Goal: Task Accomplishment & Management: Use online tool/utility

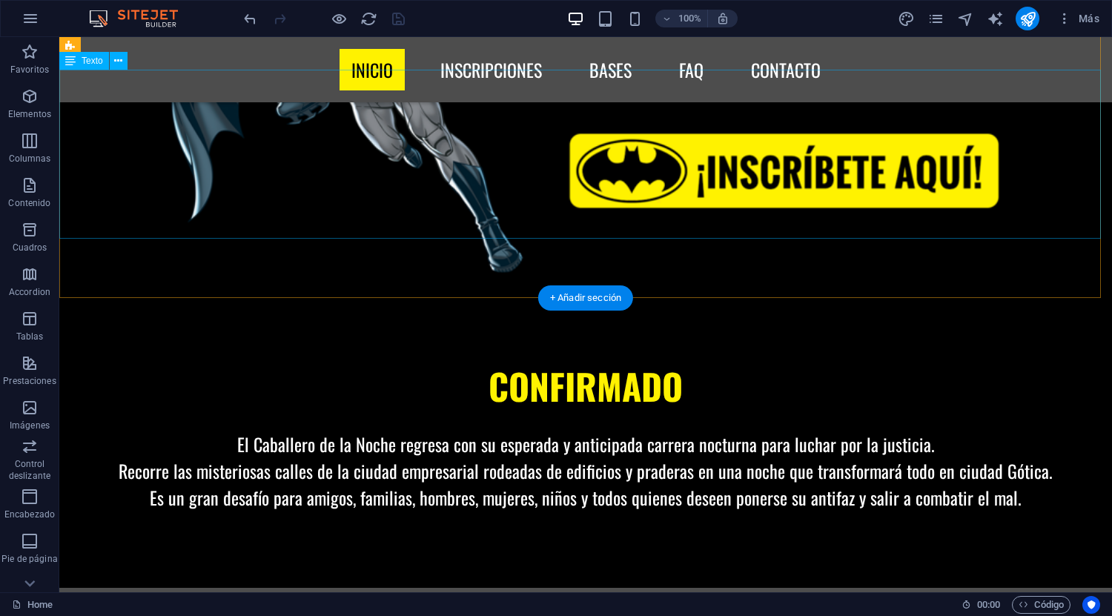
scroll to position [1105, 0]
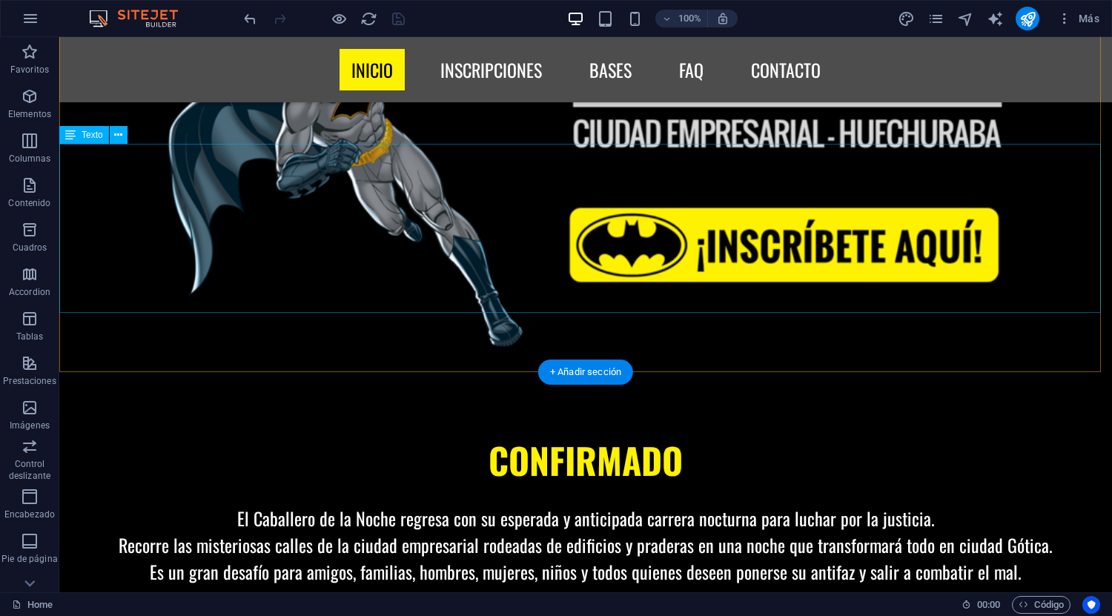
click at [523, 434] on div "CONFIRMADO El Caballero de la Noche regresa con su esperada y anticipada carrer…" at bounding box center [585, 518] width 1053 height 169
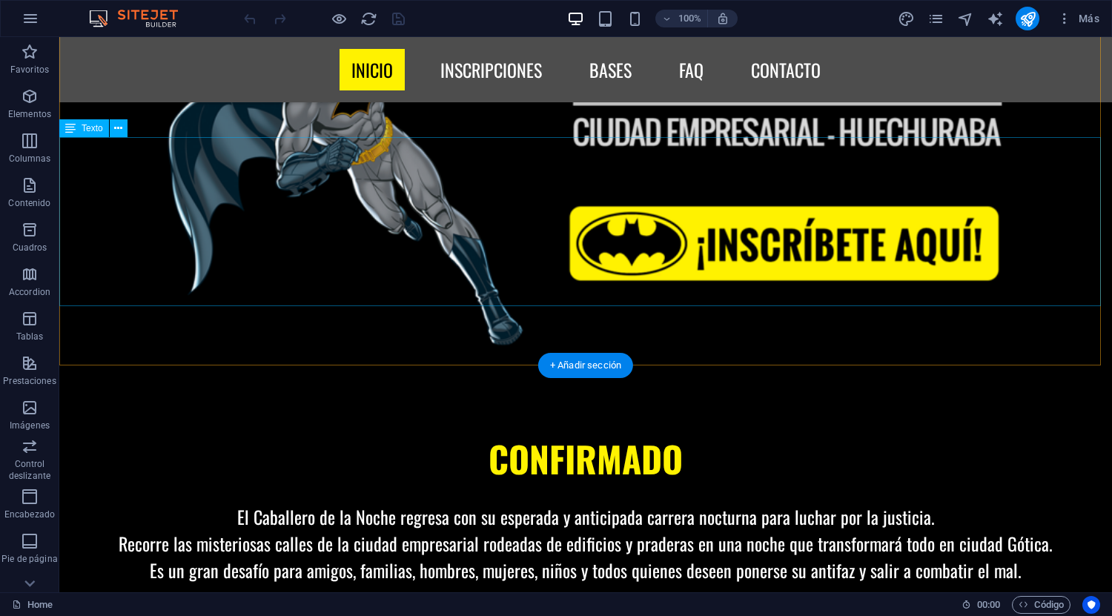
scroll to position [1112, 0]
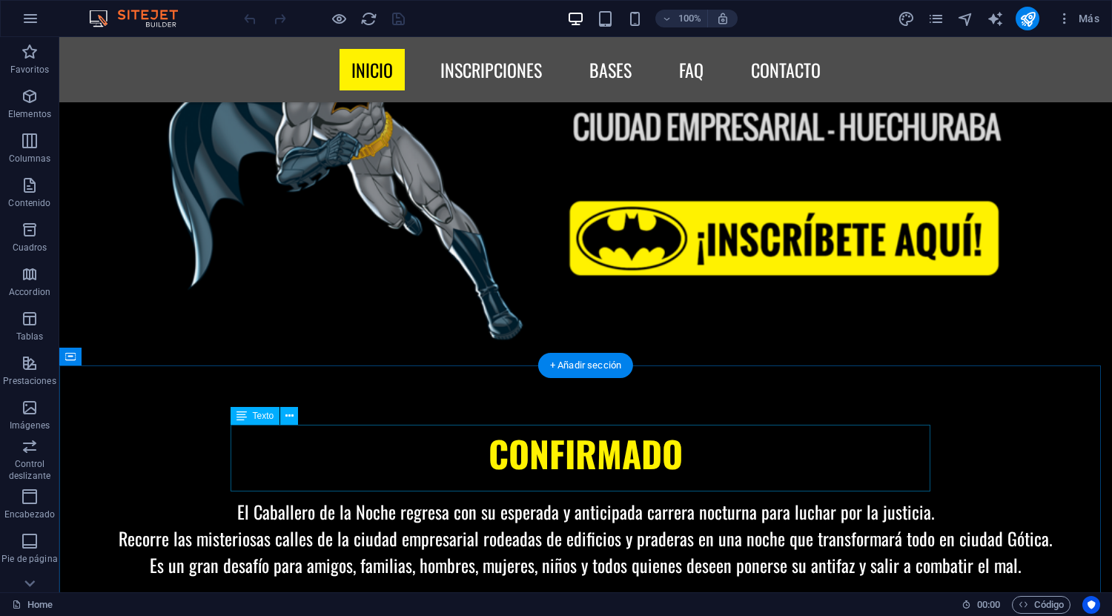
click at [288, 417] on icon at bounding box center [289, 417] width 8 height 16
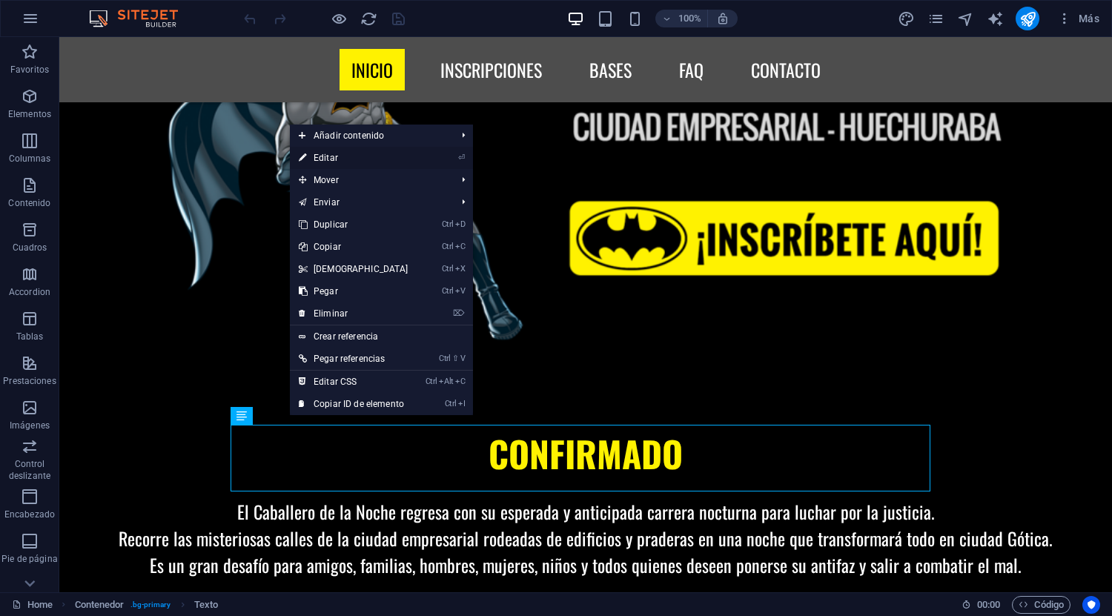
click at [388, 153] on link "⏎ Editar" at bounding box center [354, 158] width 128 height 22
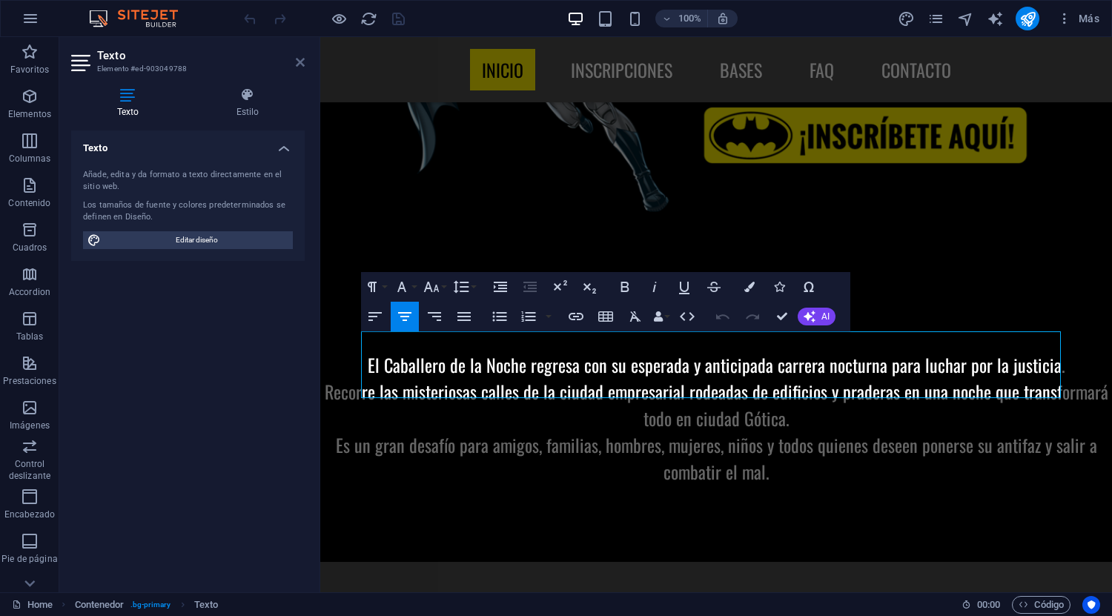
drag, startPoint x: 298, startPoint y: 62, endPoint x: 237, endPoint y: 31, distance: 69.0
click at [298, 62] on icon at bounding box center [300, 62] width 9 height 12
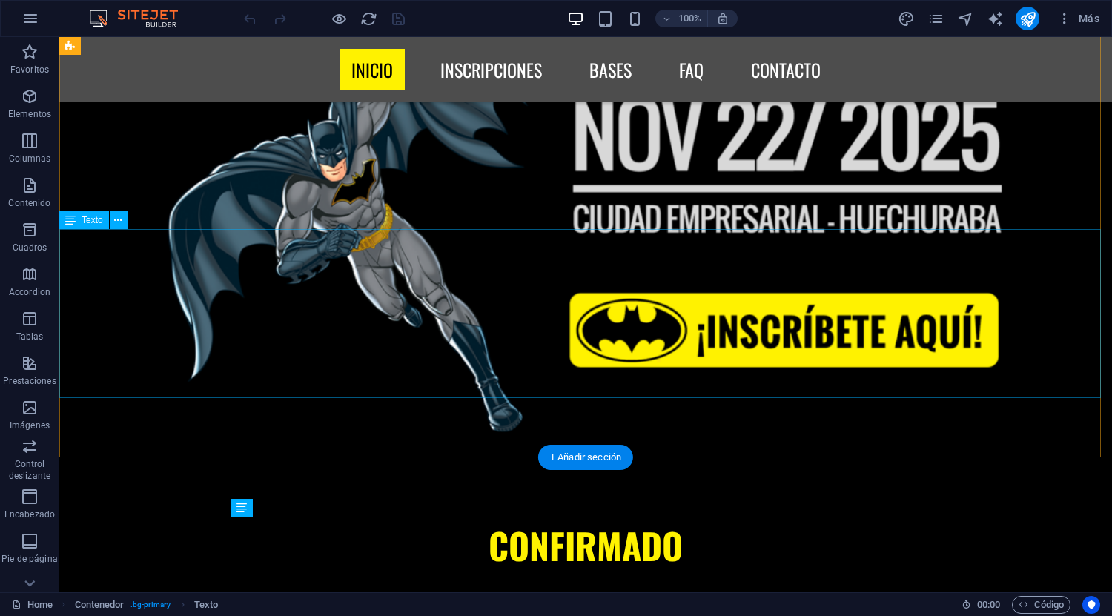
scroll to position [1037, 0]
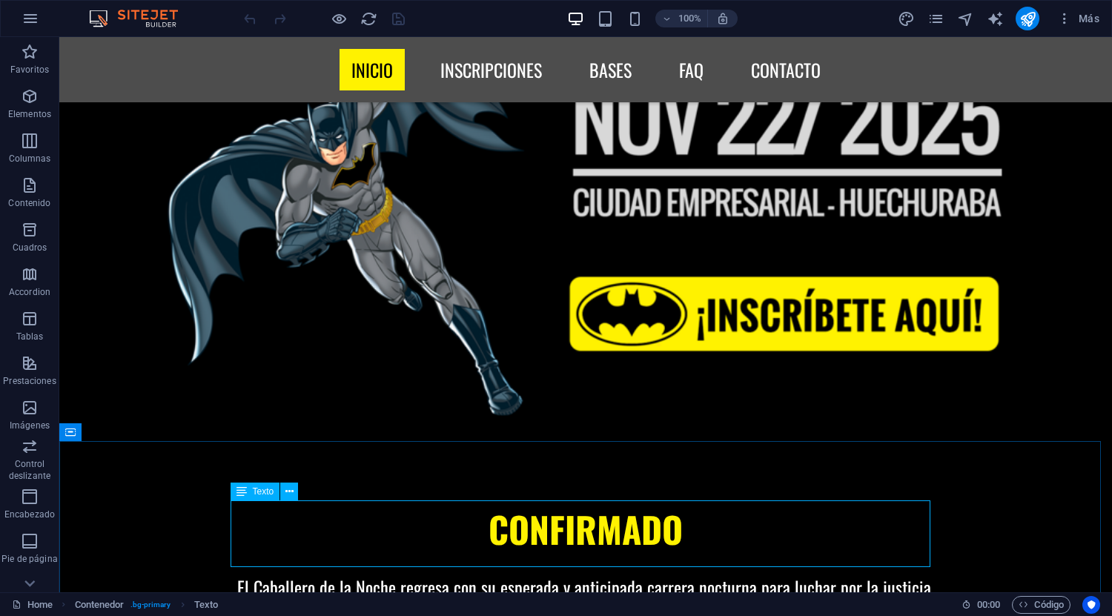
click at [264, 492] on span "Texto" at bounding box center [264, 491] width 22 height 9
click at [285, 490] on icon at bounding box center [289, 492] width 8 height 16
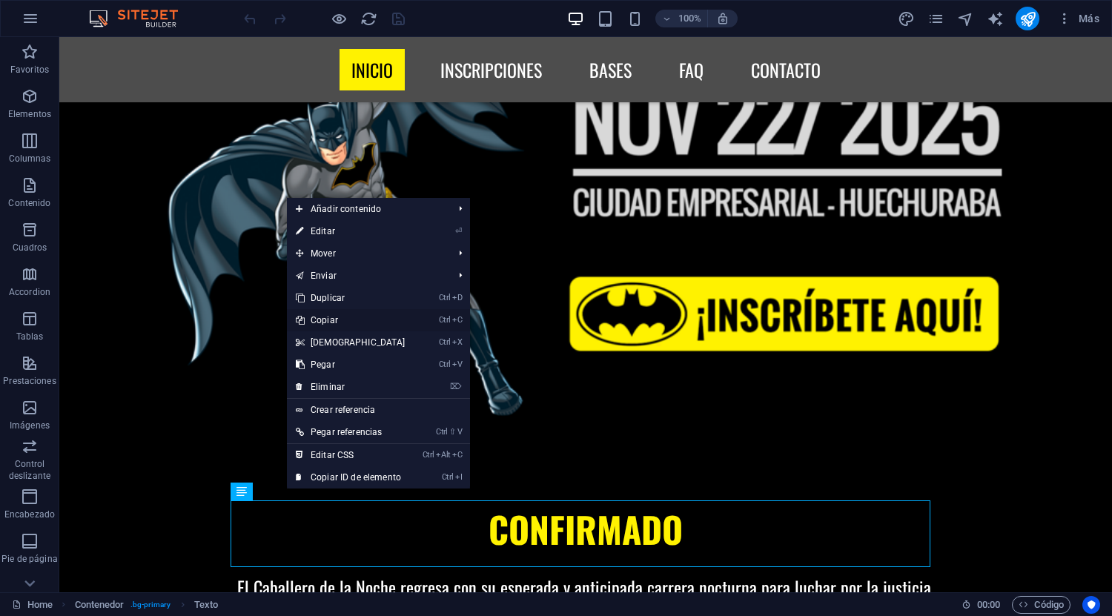
click at [355, 322] on link "Ctrl C Copiar" at bounding box center [351, 320] width 128 height 22
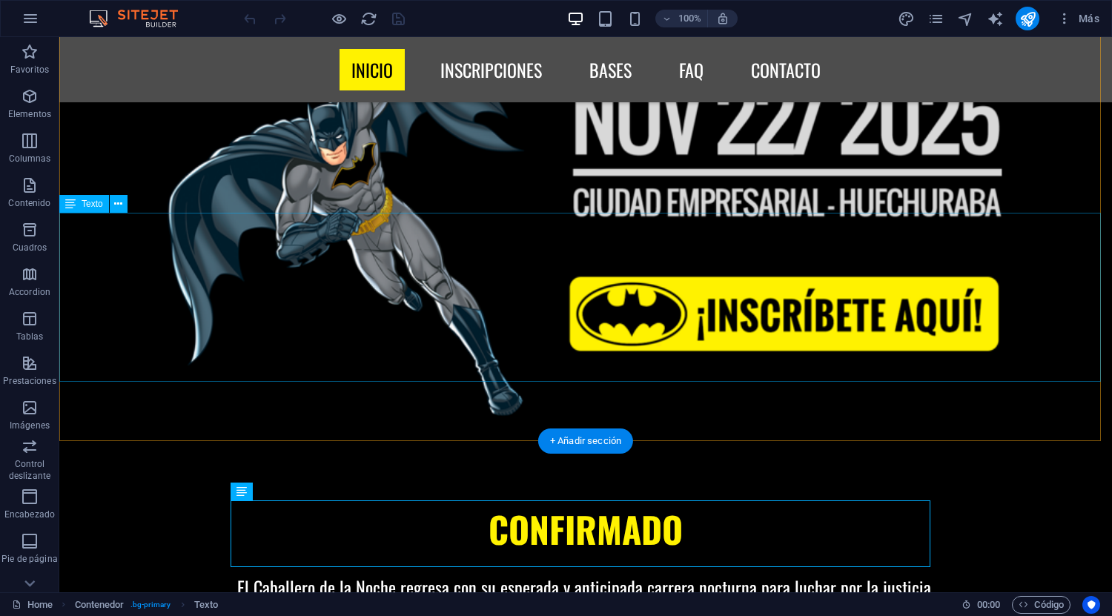
click at [486, 503] on div "CONFIRMADO El Caballero de la Noche regresa con su esperada y anticipada carrer…" at bounding box center [585, 587] width 1053 height 169
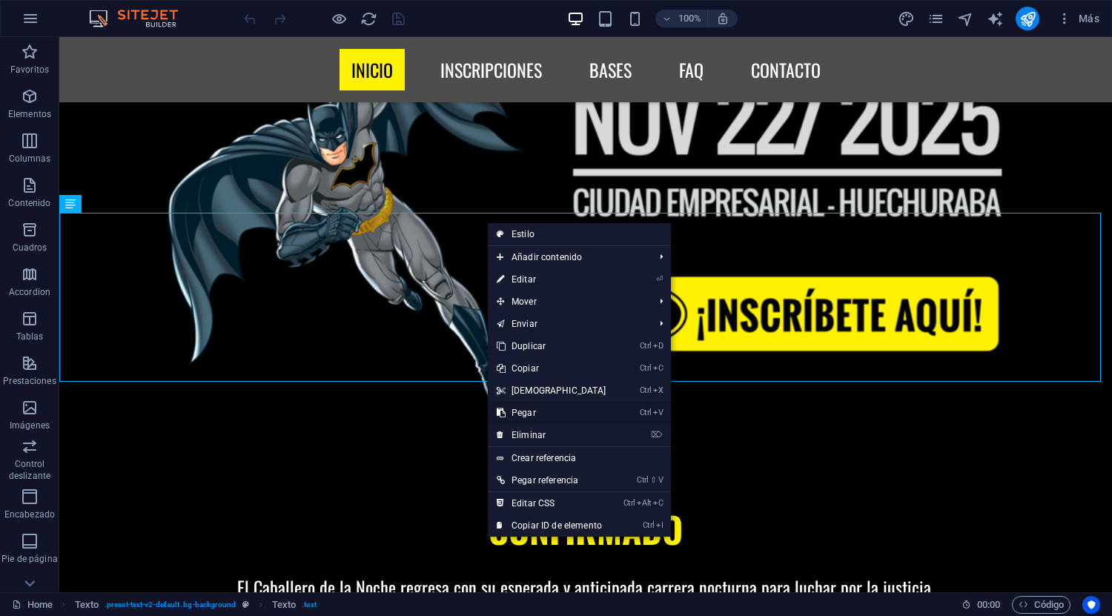
click at [555, 413] on link "Ctrl V Pegar" at bounding box center [552, 413] width 128 height 22
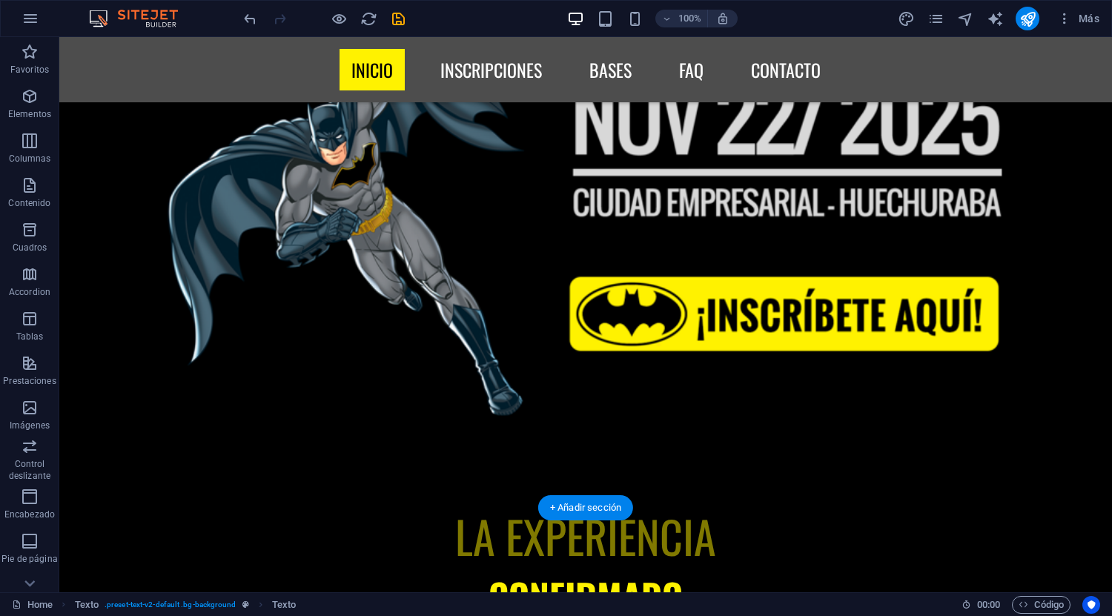
drag, startPoint x: 391, startPoint y: 397, endPoint x: 417, endPoint y: 255, distance: 144.7
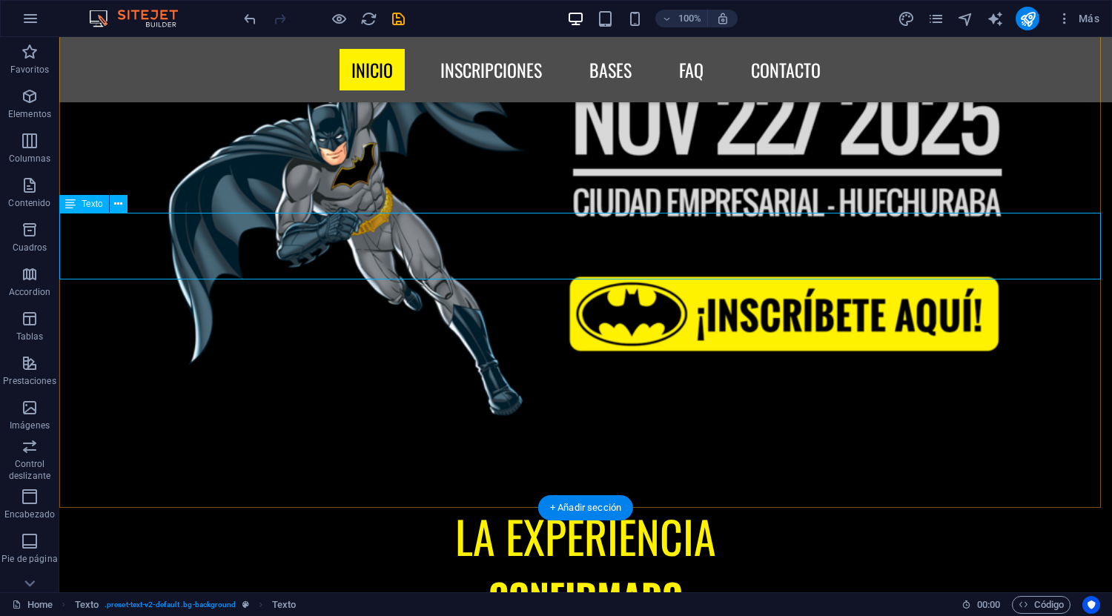
click at [641, 503] on div "LA EXPERIENCIA" at bounding box center [585, 536] width 1053 height 67
drag, startPoint x: 641, startPoint y: 251, endPoint x: 371, endPoint y: 251, distance: 270.6
click at [639, 503] on div "LA EXPERIENCIA" at bounding box center [585, 536] width 1053 height 67
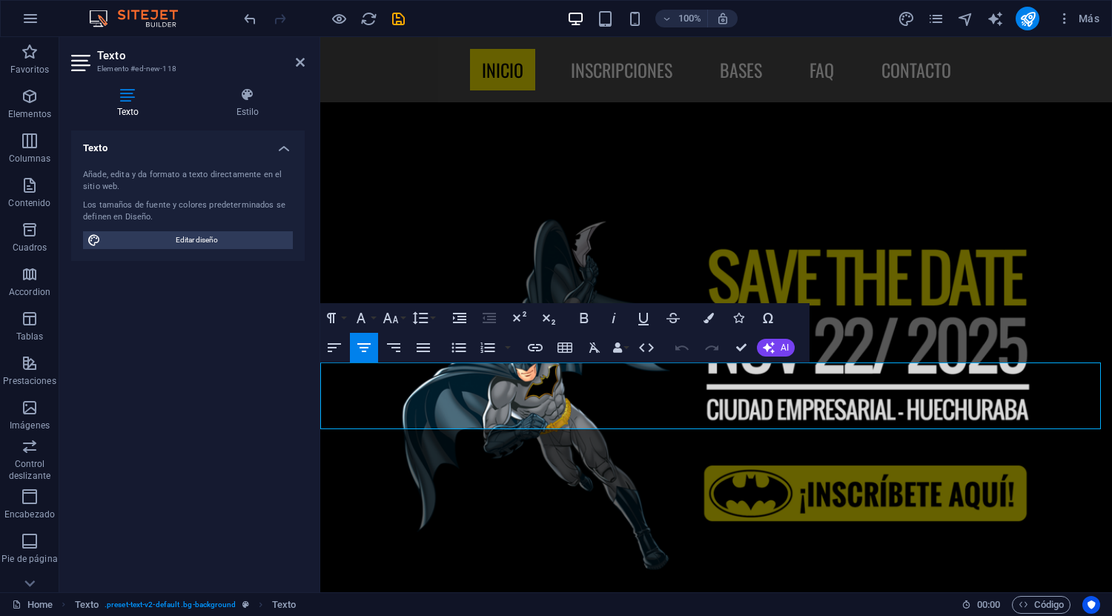
scroll to position [740, 0]
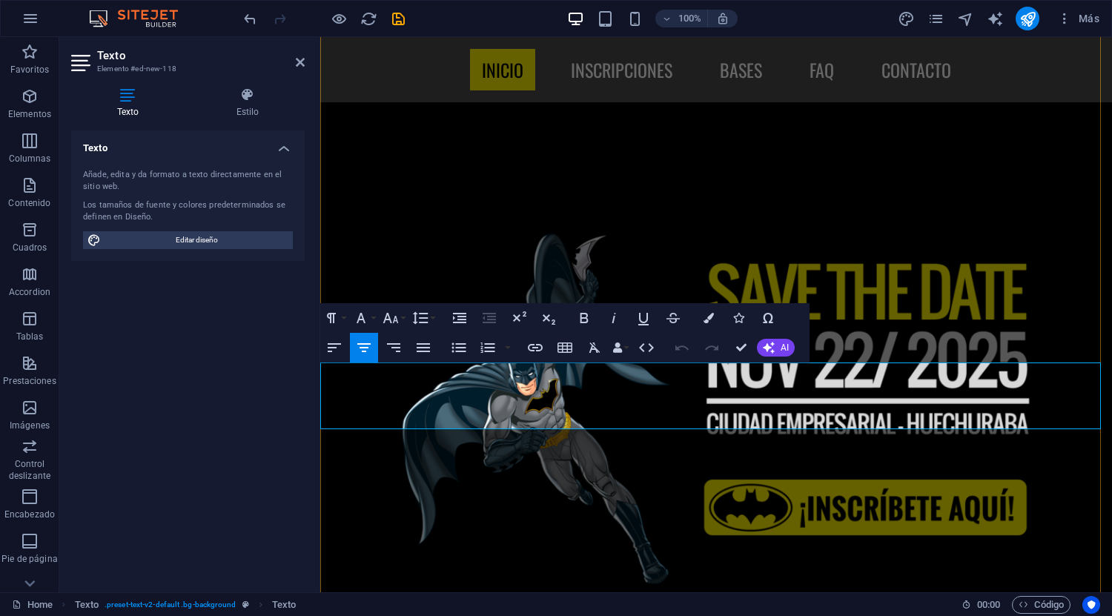
drag, startPoint x: 836, startPoint y: 404, endPoint x: 370, endPoint y: 386, distance: 466.0
drag, startPoint x: 662, startPoint y: 400, endPoint x: 841, endPoint y: 413, distance: 179.2
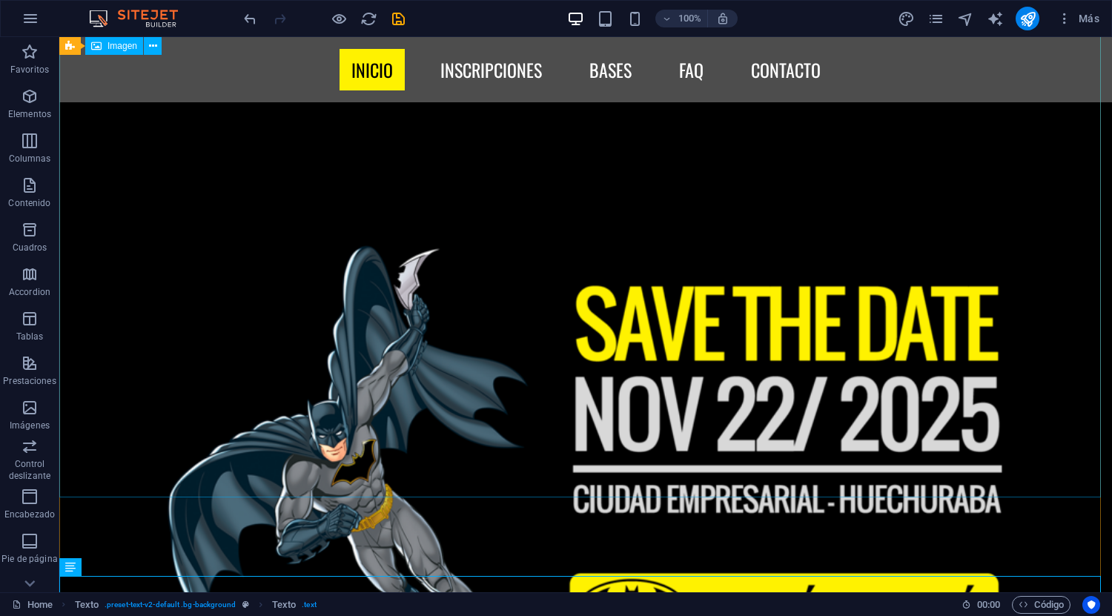
scroll to position [962, 0]
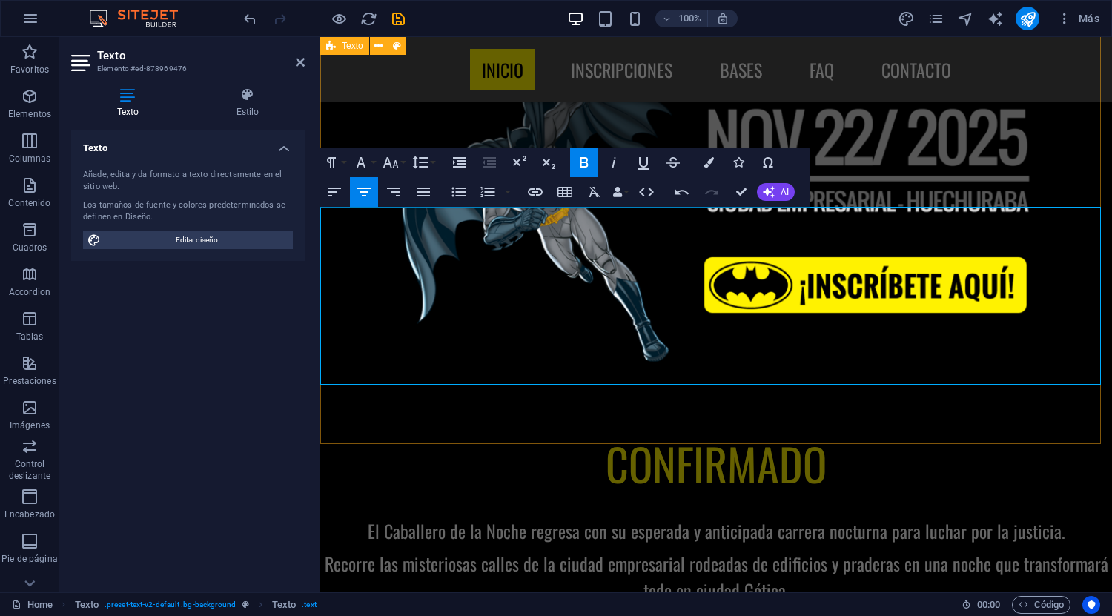
click at [800, 422] on div "CONFIRMADO El Caballero de la Noche regresa con su esperada y anticipada carrer…" at bounding box center [716, 323] width 792 height 821
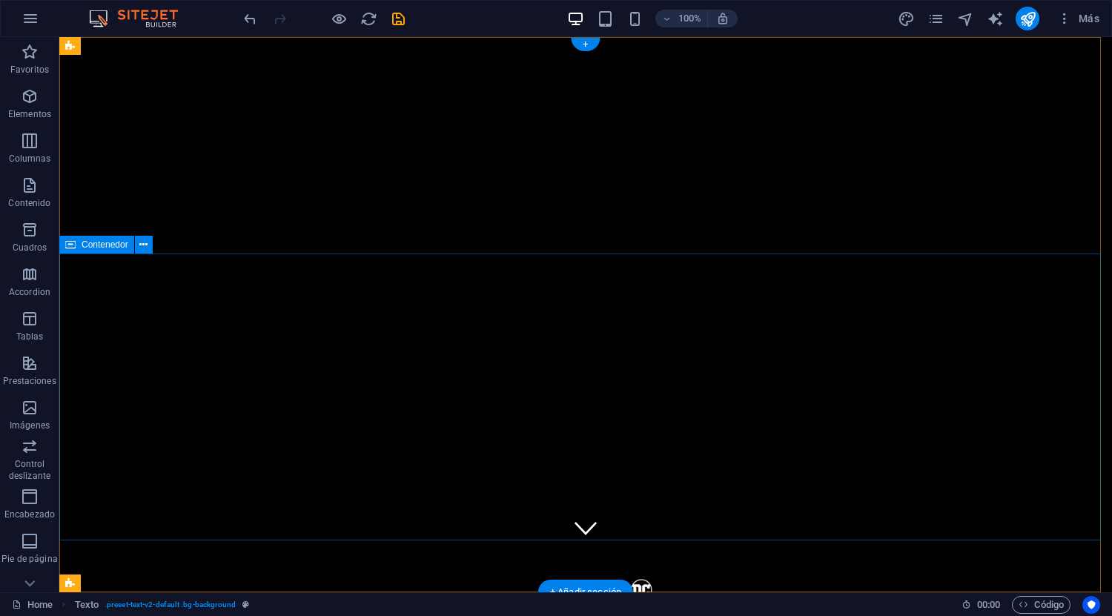
scroll to position [0, 0]
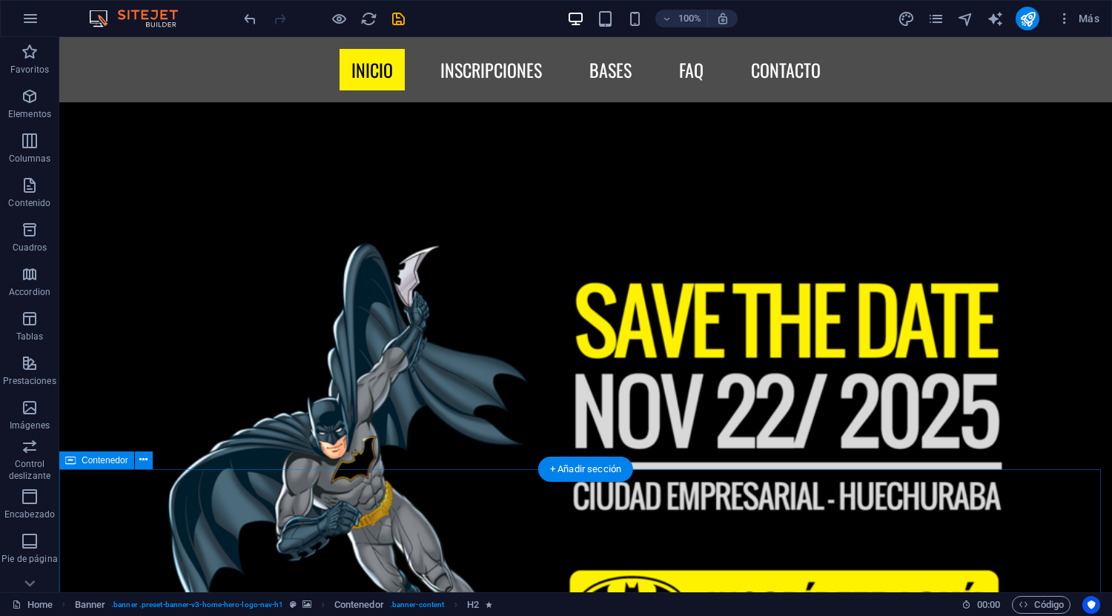
scroll to position [1038, 0]
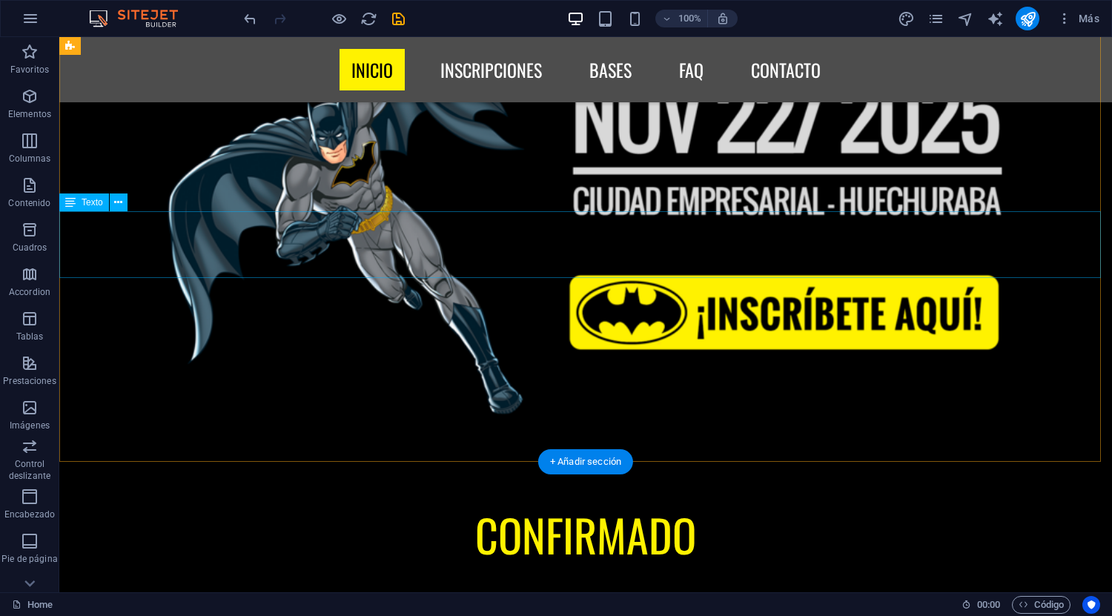
click at [629, 501] on div "CONFIRMADO" at bounding box center [585, 534] width 1053 height 67
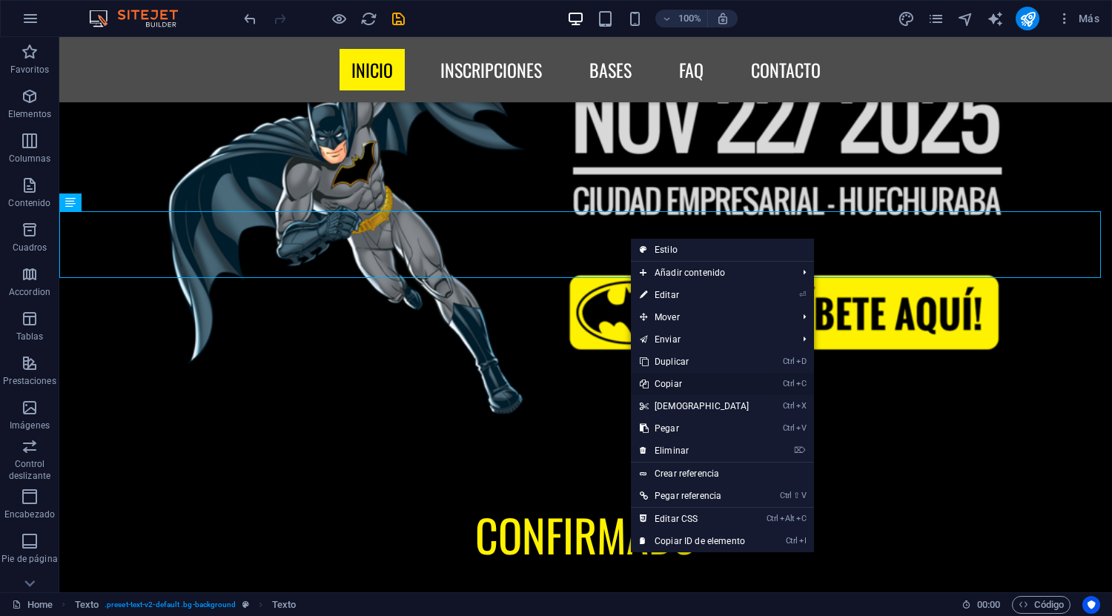
click at [695, 382] on link "Ctrl C Copiar" at bounding box center [695, 384] width 128 height 22
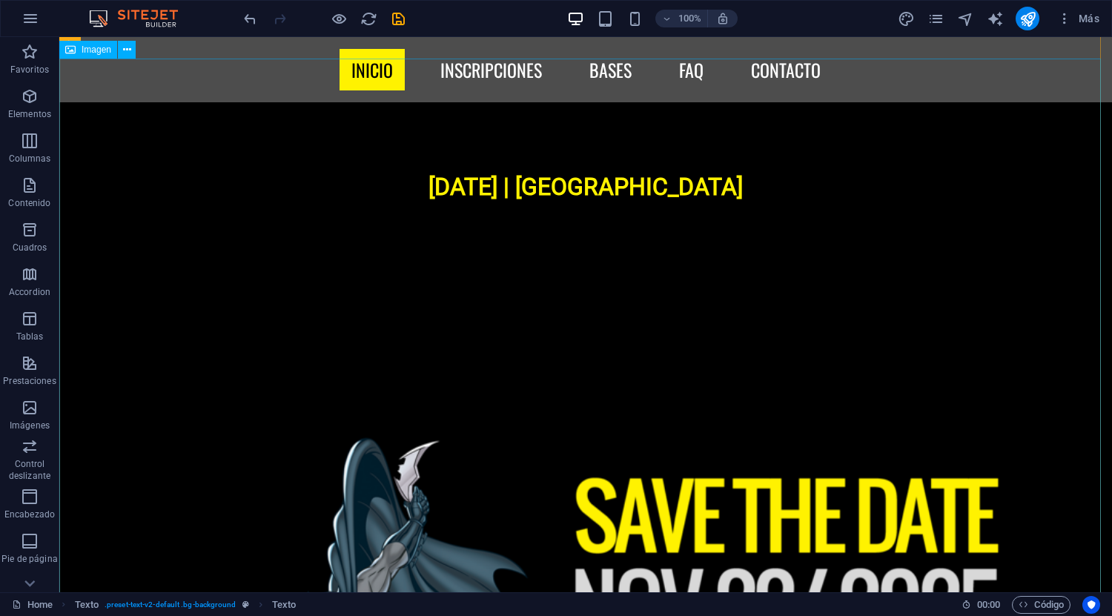
scroll to position [148, 0]
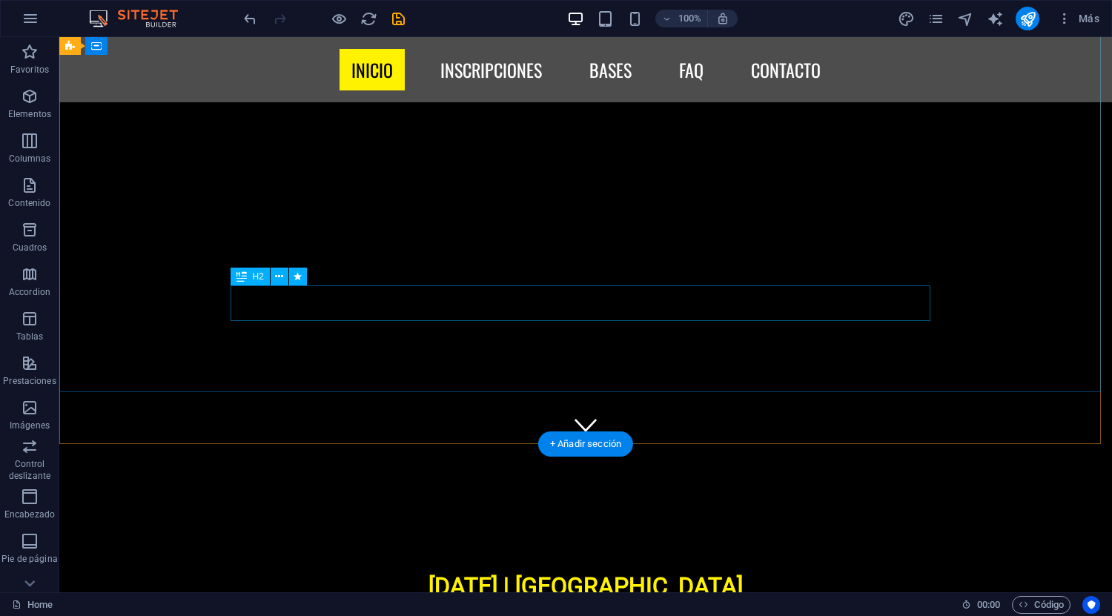
click at [744, 569] on div "[DATE] | [GEOGRAPHIC_DATA]" at bounding box center [586, 587] width 700 height 36
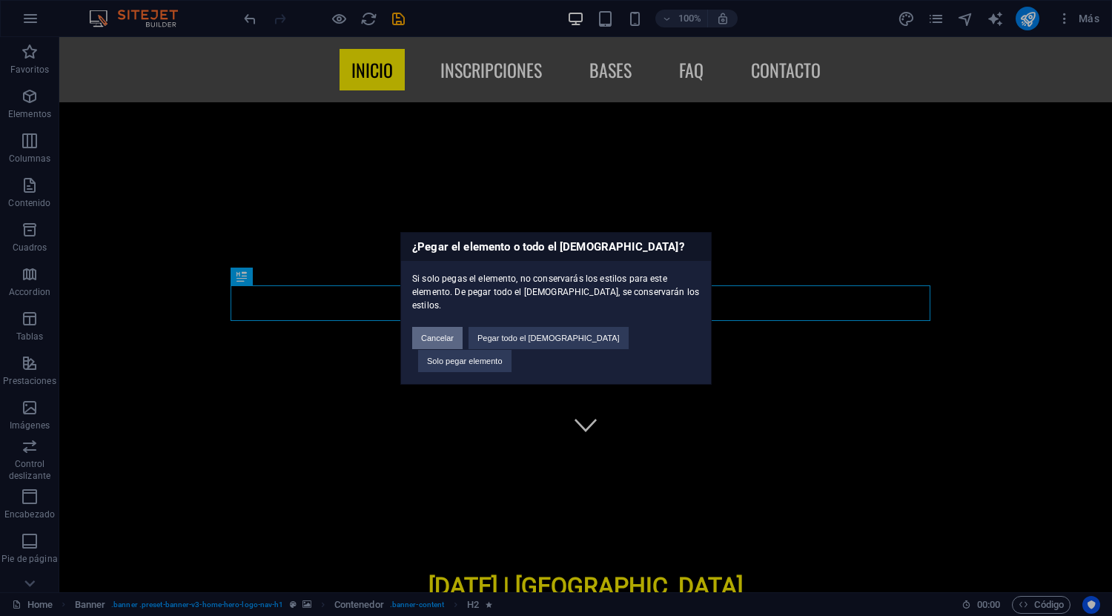
click at [463, 347] on button "Cancelar" at bounding box center [437, 338] width 50 height 22
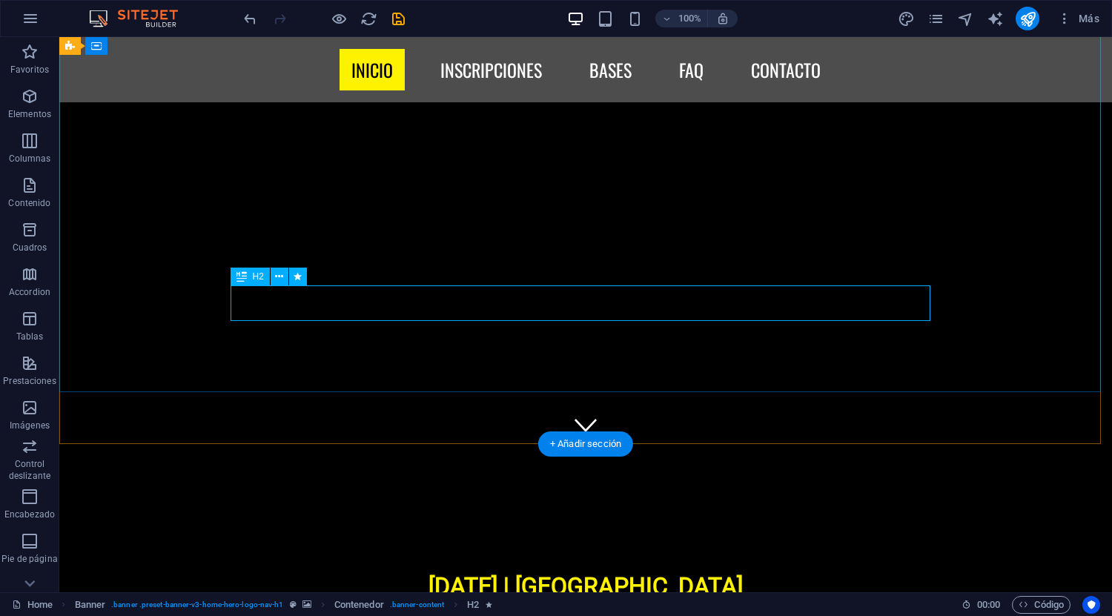
click at [751, 569] on div "[DATE] | [GEOGRAPHIC_DATA]" at bounding box center [586, 587] width 700 height 36
click at [733, 569] on div "[DATE] | [GEOGRAPHIC_DATA]" at bounding box center [586, 587] width 700 height 36
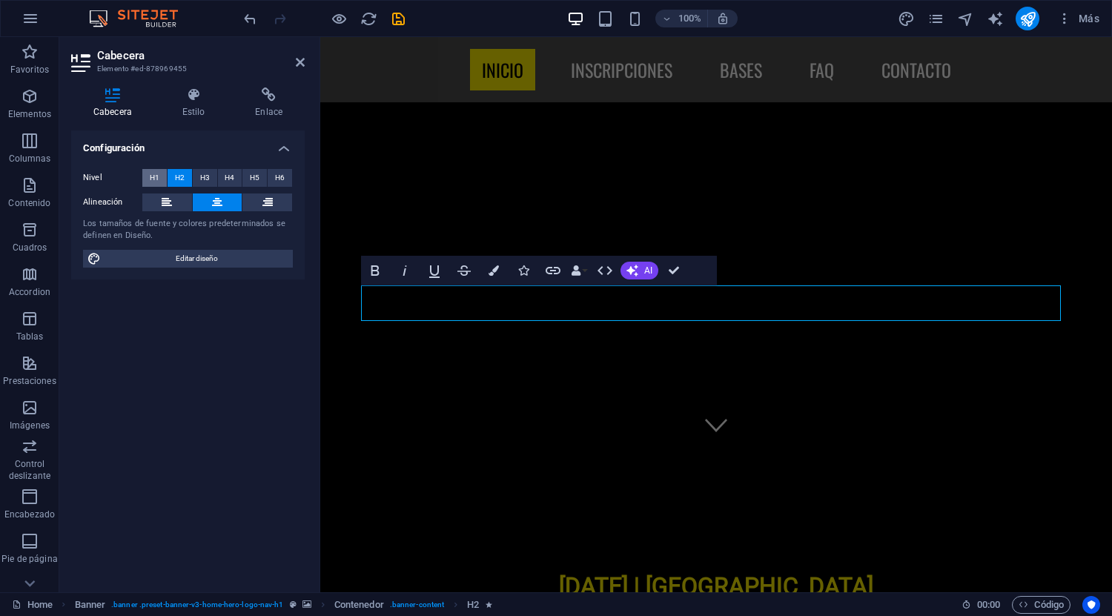
click at [153, 179] on span "H1" at bounding box center [155, 178] width 10 height 18
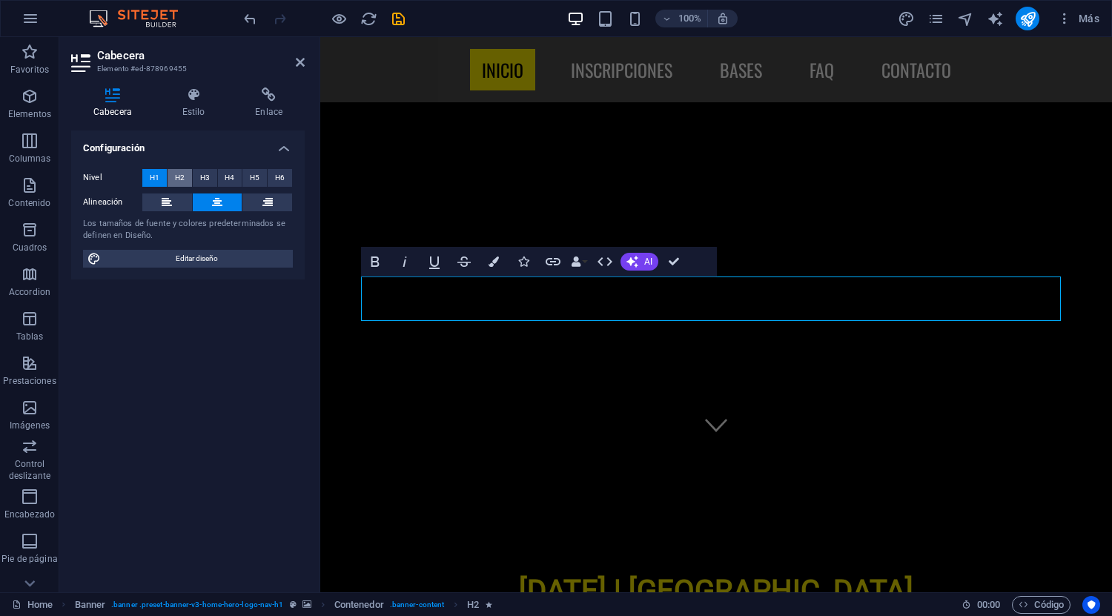
click at [186, 176] on button "H2" at bounding box center [180, 178] width 24 height 18
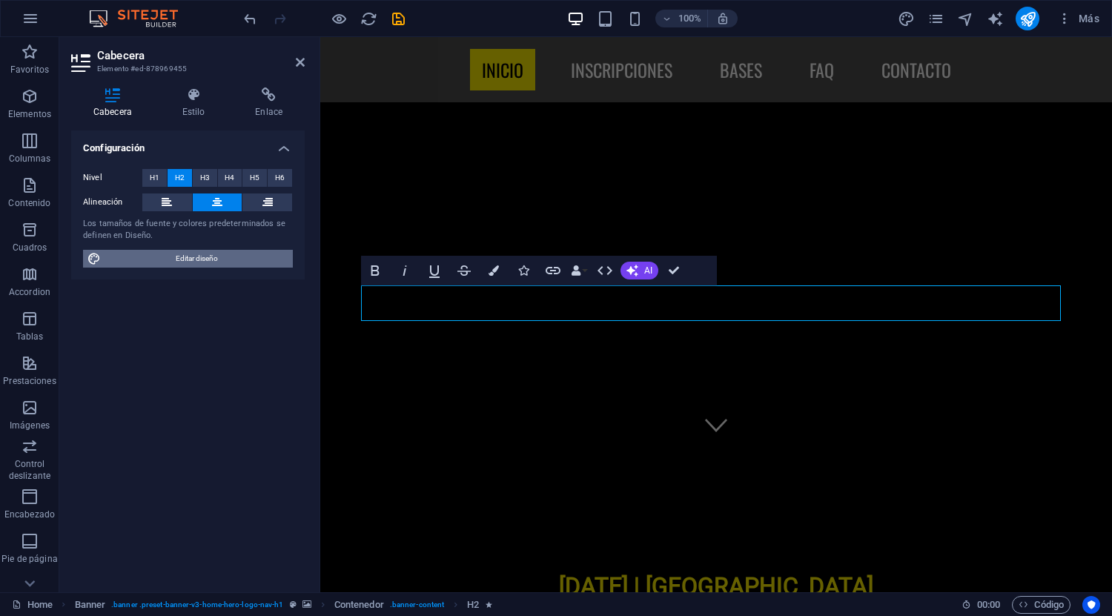
click at [231, 260] on span "Editar diseño" at bounding box center [196, 259] width 183 height 18
select select "px"
select select "400"
select select "px"
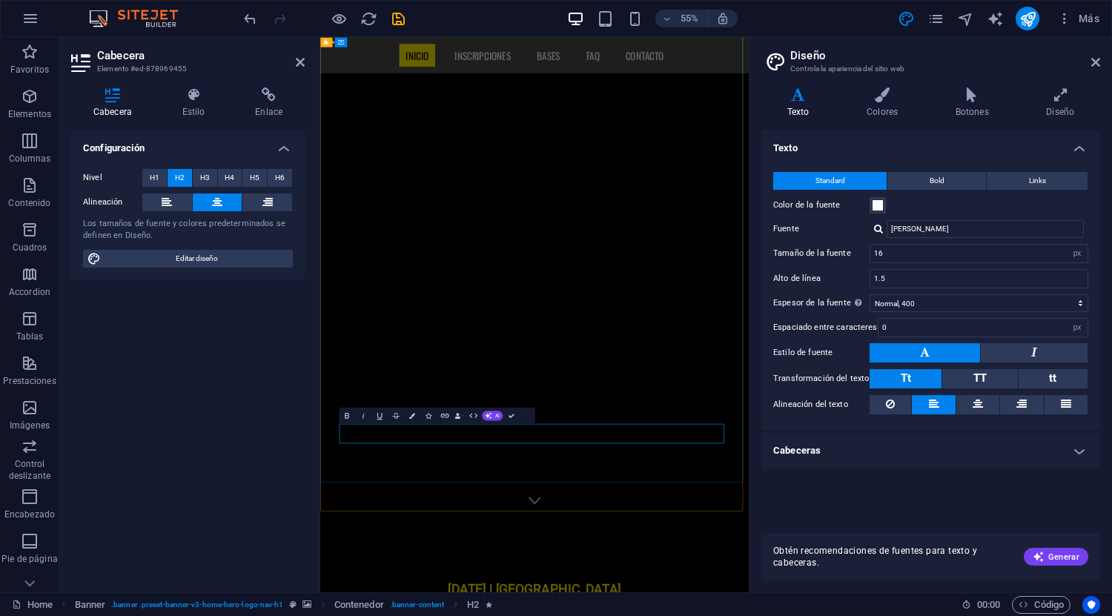
drag, startPoint x: 515, startPoint y: 761, endPoint x: 903, endPoint y: 763, distance: 387.8
click at [927, 230] on input "[PERSON_NAME]" at bounding box center [985, 229] width 197 height 18
click at [909, 246] on div "[PERSON_NAME]" at bounding box center [988, 249] width 196 height 16
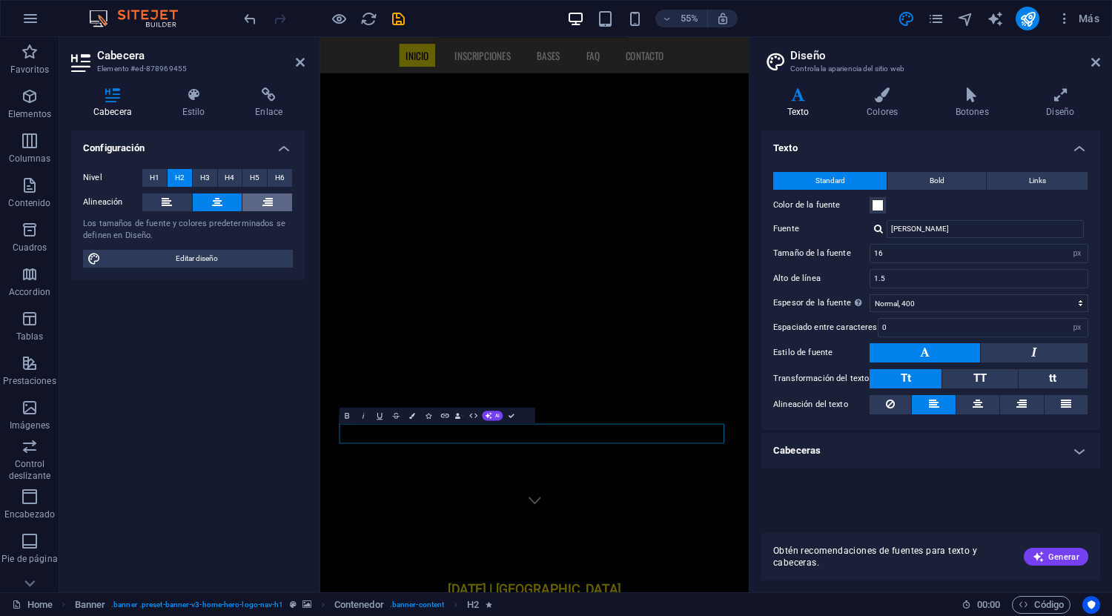
click at [266, 202] on icon at bounding box center [267, 203] width 10 height 18
click at [222, 205] on icon at bounding box center [217, 203] width 10 height 18
click at [191, 85] on div "Cabecera Estilo Enlace Configuración Nivel H1 H2 H3 H4 H5 H6 Alineación Los tam…" at bounding box center [187, 334] width 257 height 517
click at [191, 94] on icon at bounding box center [193, 94] width 67 height 15
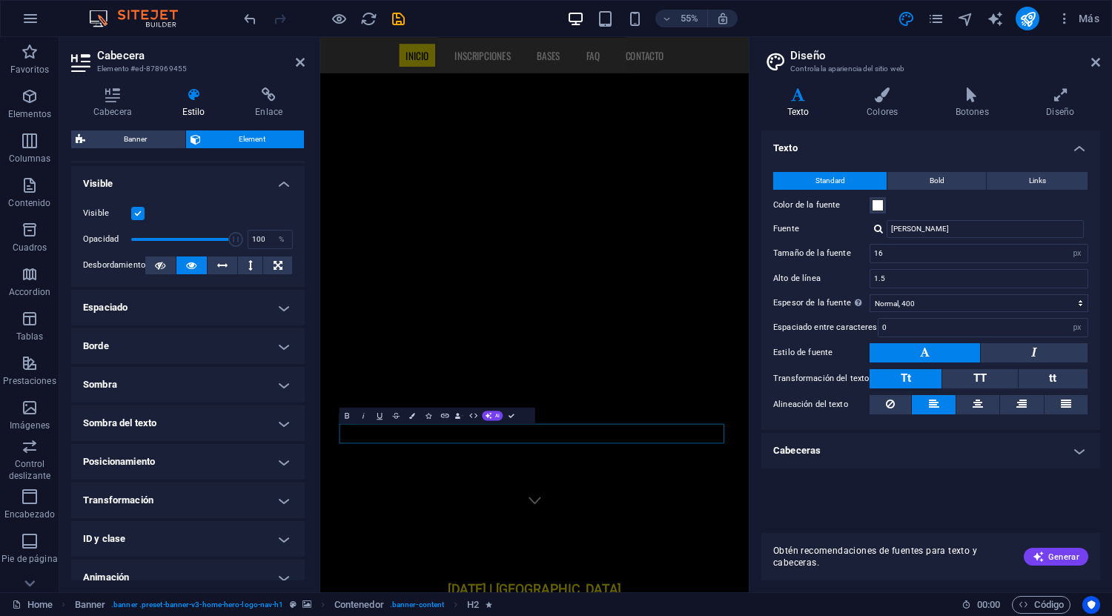
scroll to position [219, 0]
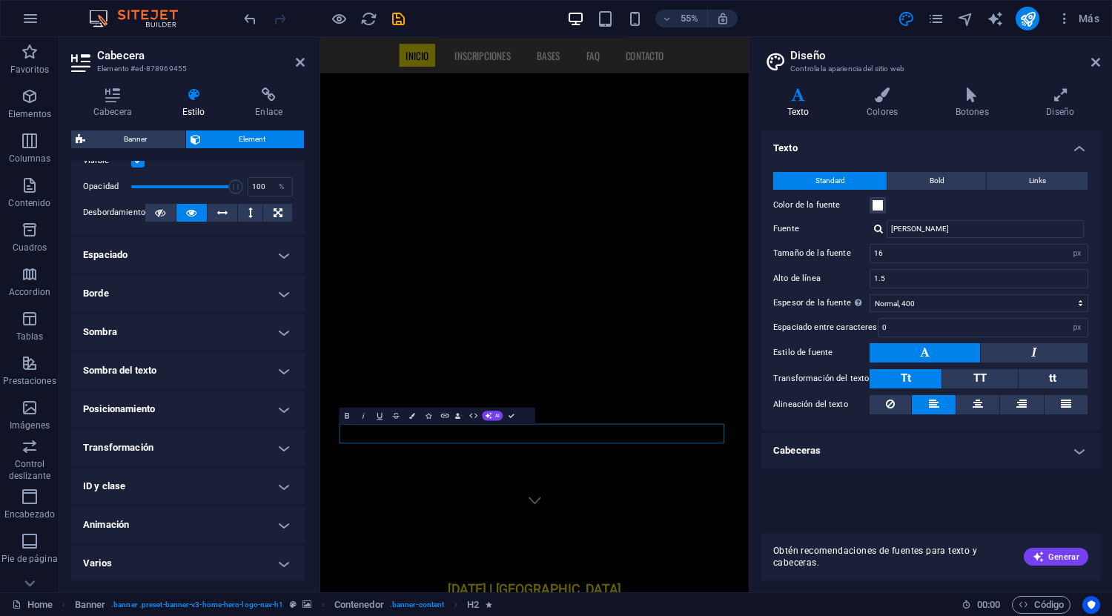
click at [285, 569] on h4 "Varios" at bounding box center [188, 564] width 234 height 36
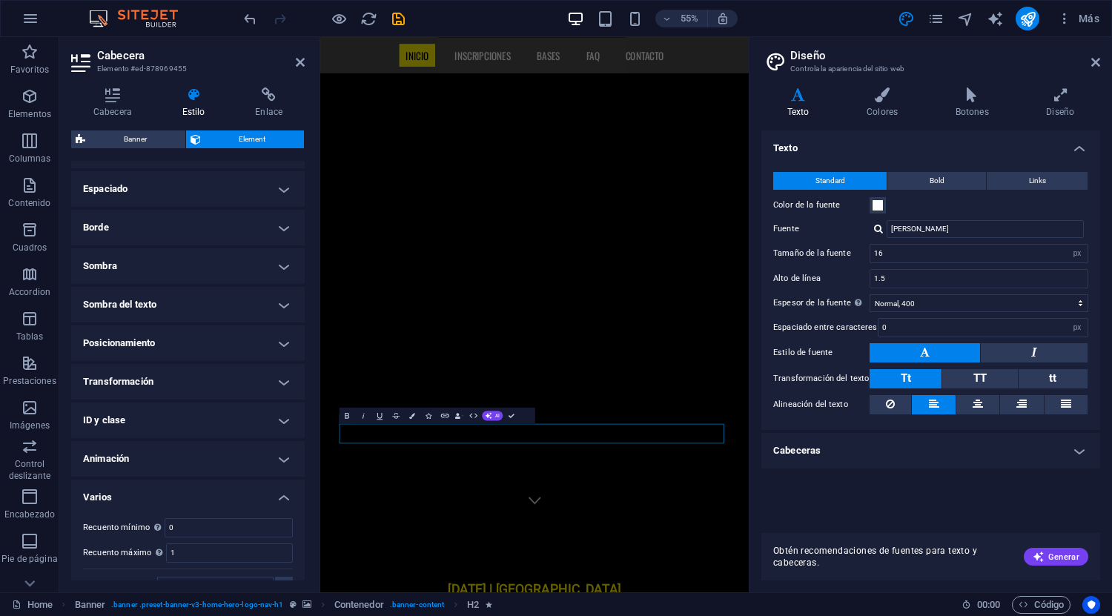
scroll to position [311, 0]
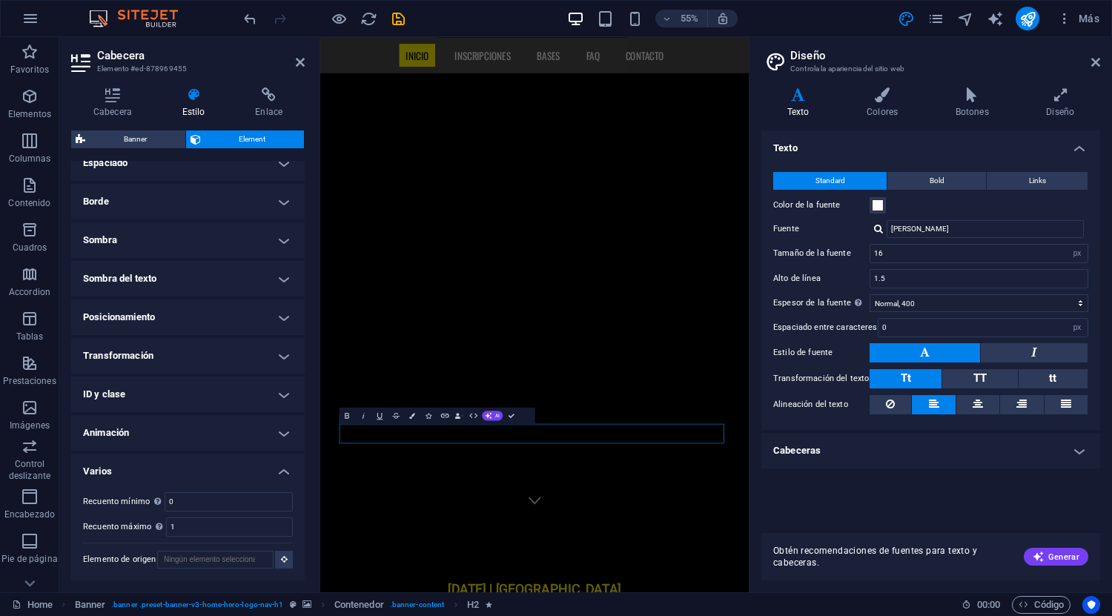
click at [292, 278] on h4 "Sombra del texto" at bounding box center [188, 279] width 234 height 36
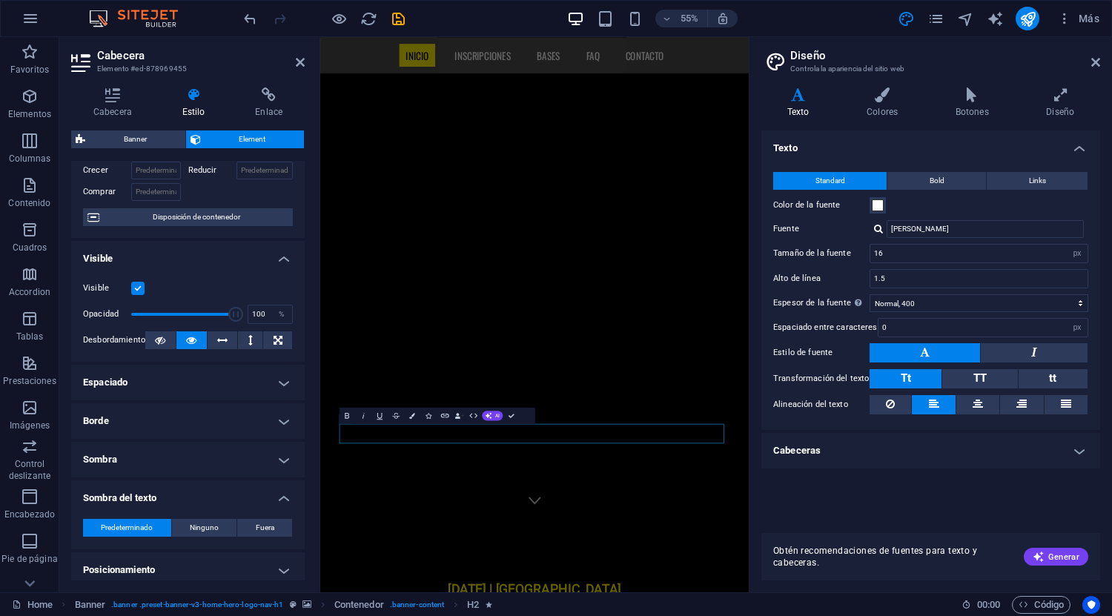
scroll to position [88, 0]
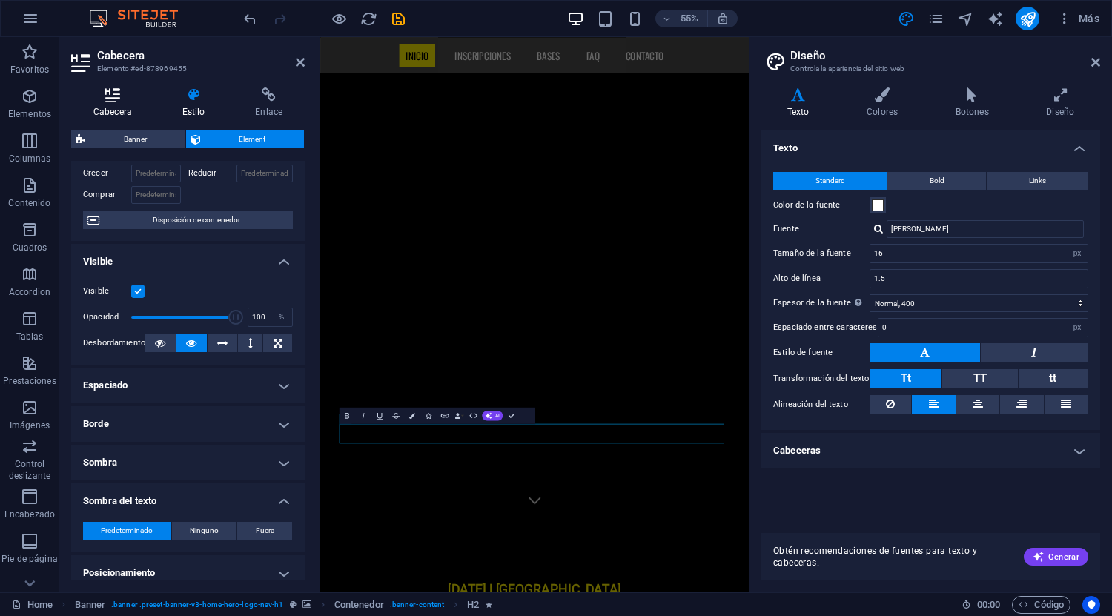
click at [122, 102] on icon at bounding box center [112, 94] width 83 height 15
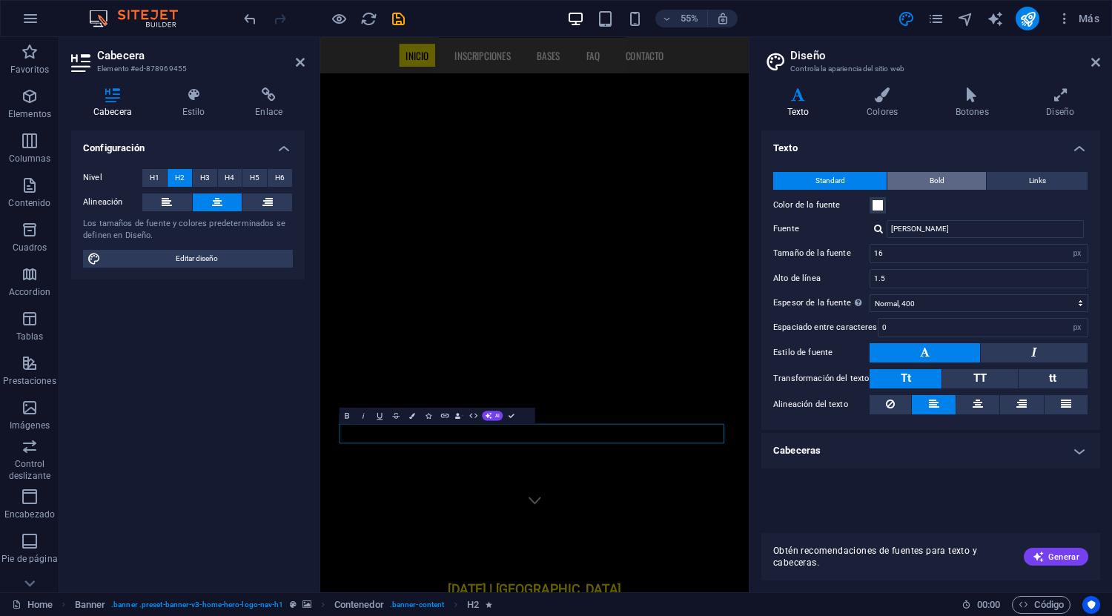
click at [931, 182] on span "Bold" at bounding box center [937, 181] width 15 height 18
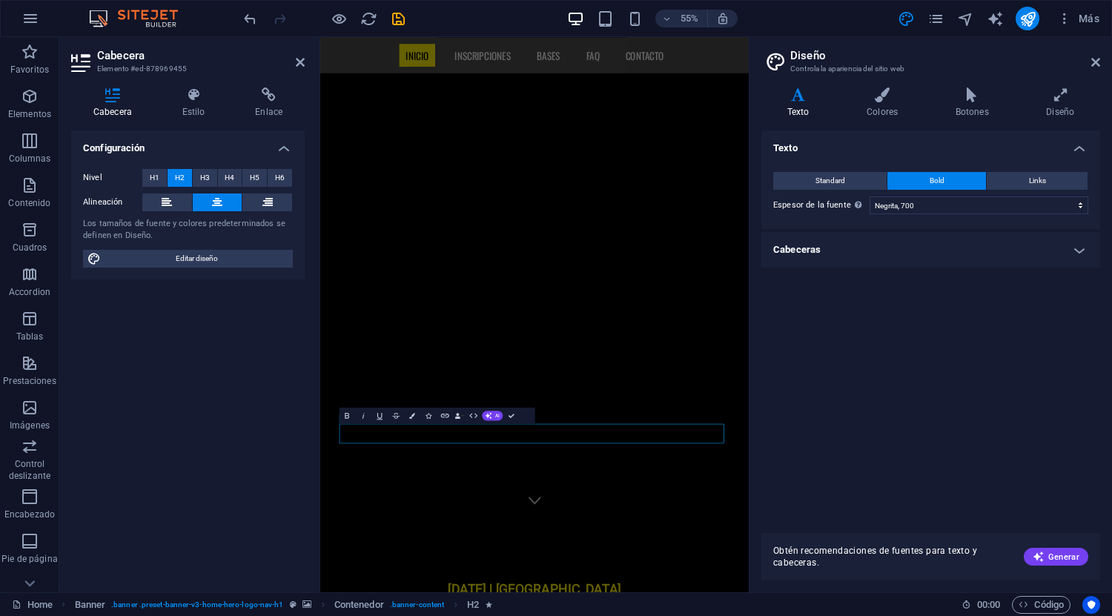
click at [834, 170] on div "Standard Bold Links Color de la fuente Fuente Oswald Gestionar fuentes → Tamaño…" at bounding box center [930, 193] width 345 height 72
click at [830, 176] on span "Standard" at bounding box center [831, 181] width 30 height 18
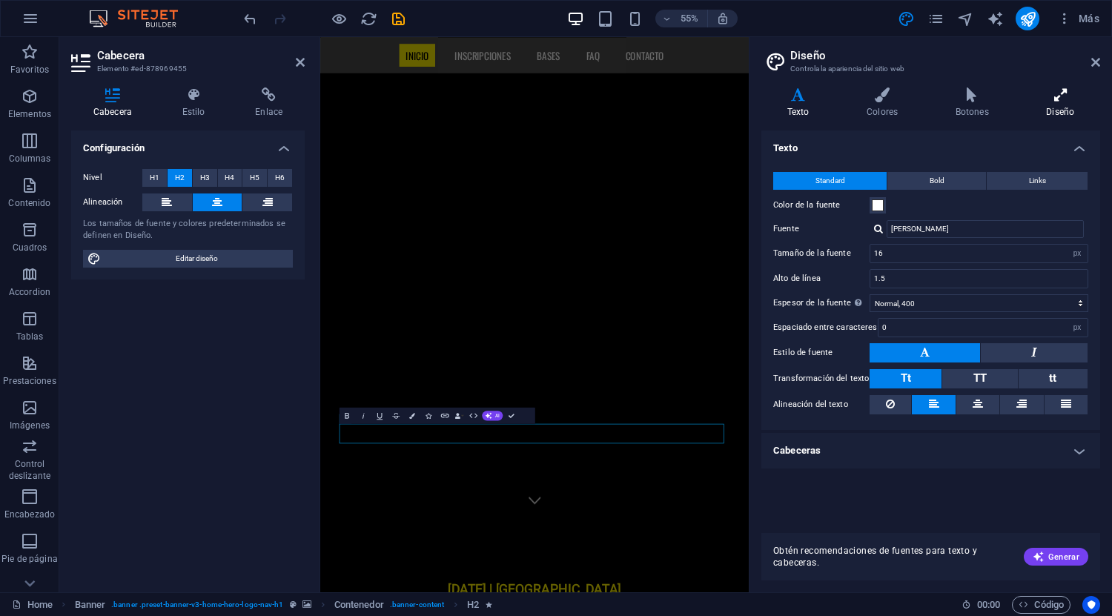
click at [1061, 109] on h4 "Diseño" at bounding box center [1060, 102] width 79 height 31
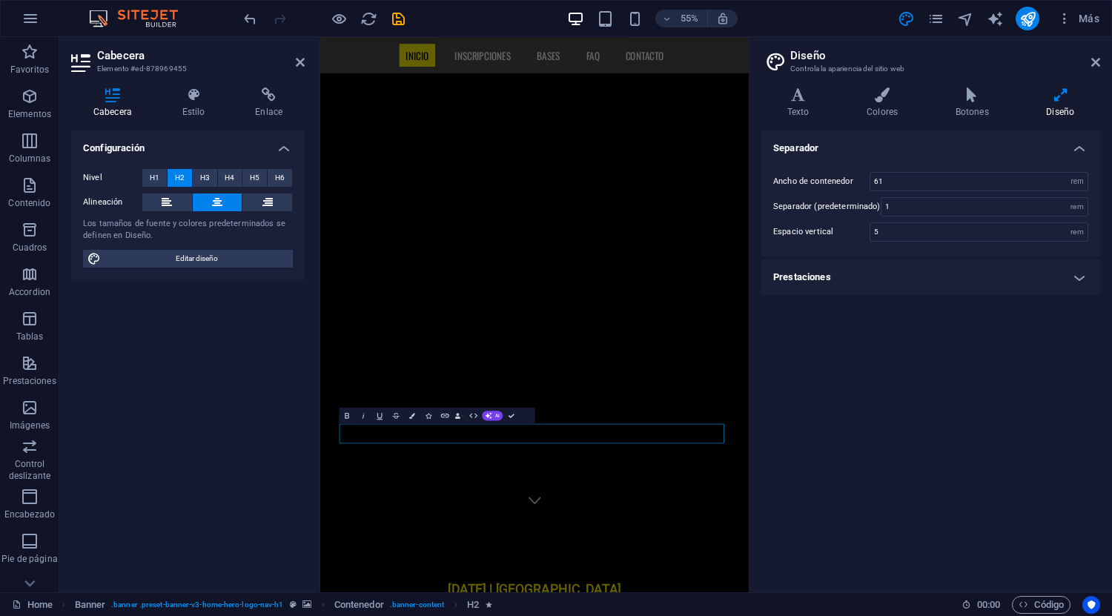
click at [1073, 277] on h4 "Prestaciones" at bounding box center [930, 278] width 339 height 36
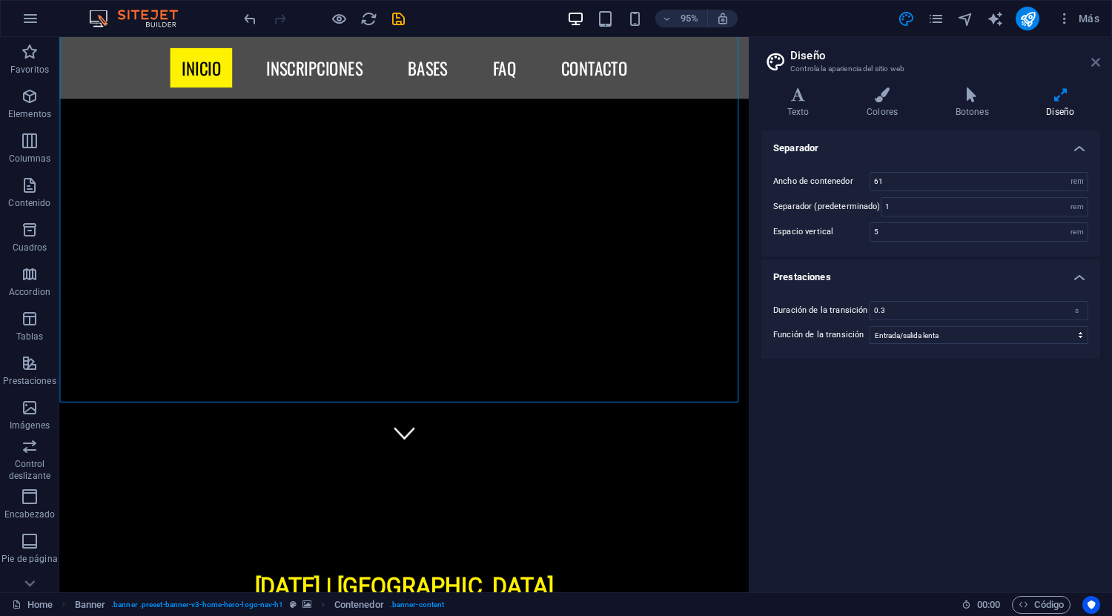
click at [1092, 65] on icon at bounding box center [1095, 62] width 9 height 12
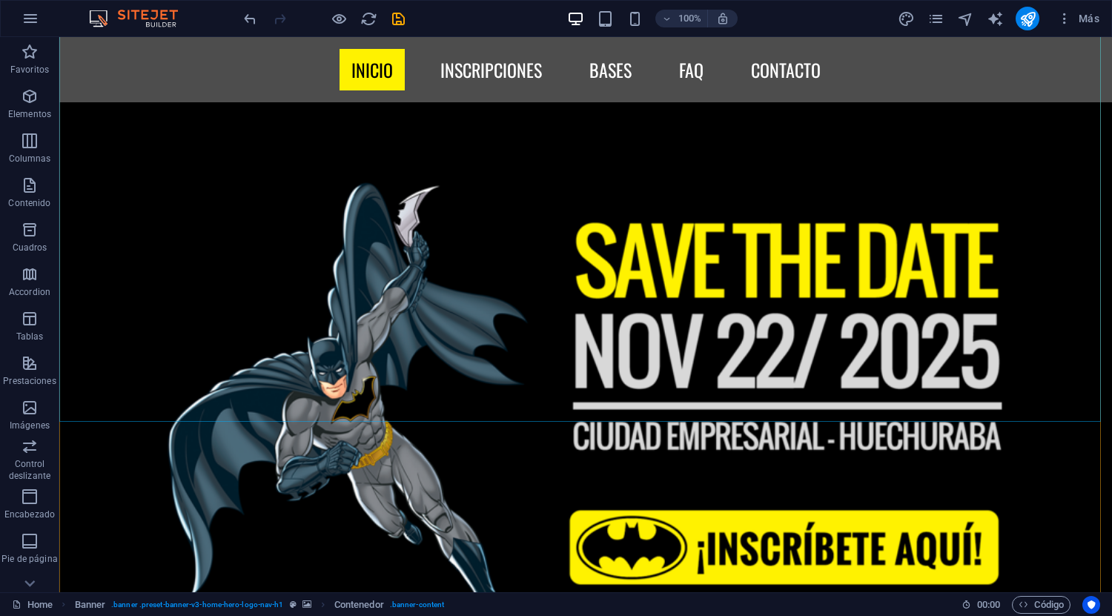
scroll to position [816, 0]
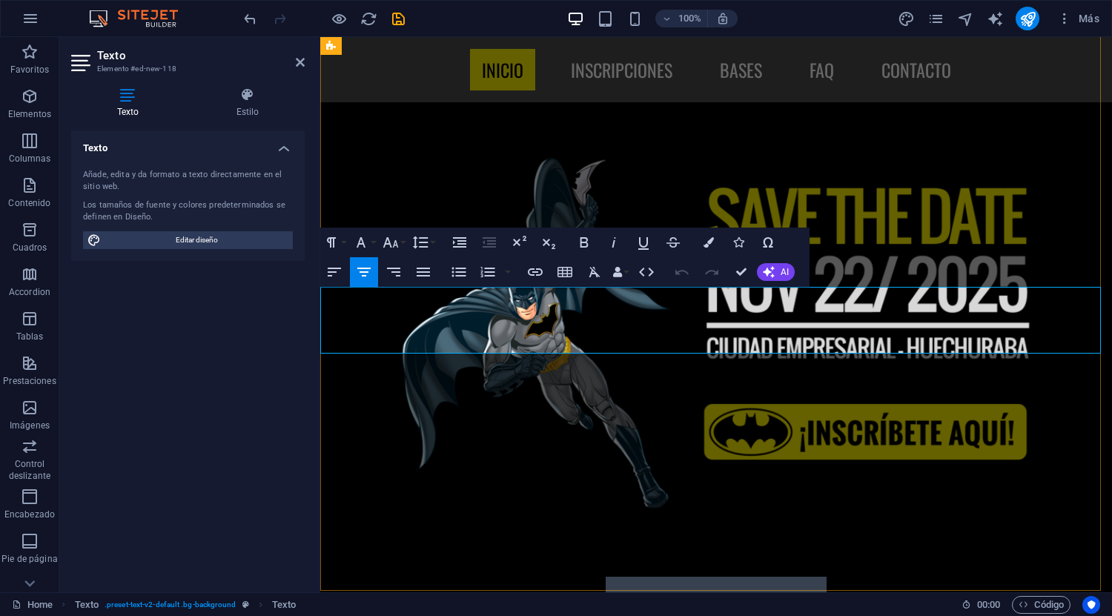
drag, startPoint x: 822, startPoint y: 332, endPoint x: 675, endPoint y: 329, distance: 147.6
click at [584, 577] on p "CONFIRMADO" at bounding box center [716, 610] width 792 height 67
drag, startPoint x: 681, startPoint y: 330, endPoint x: 606, endPoint y: 325, distance: 75.0
click at [606, 577] on span "CONFIRMADO" at bounding box center [716, 610] width 221 height 66
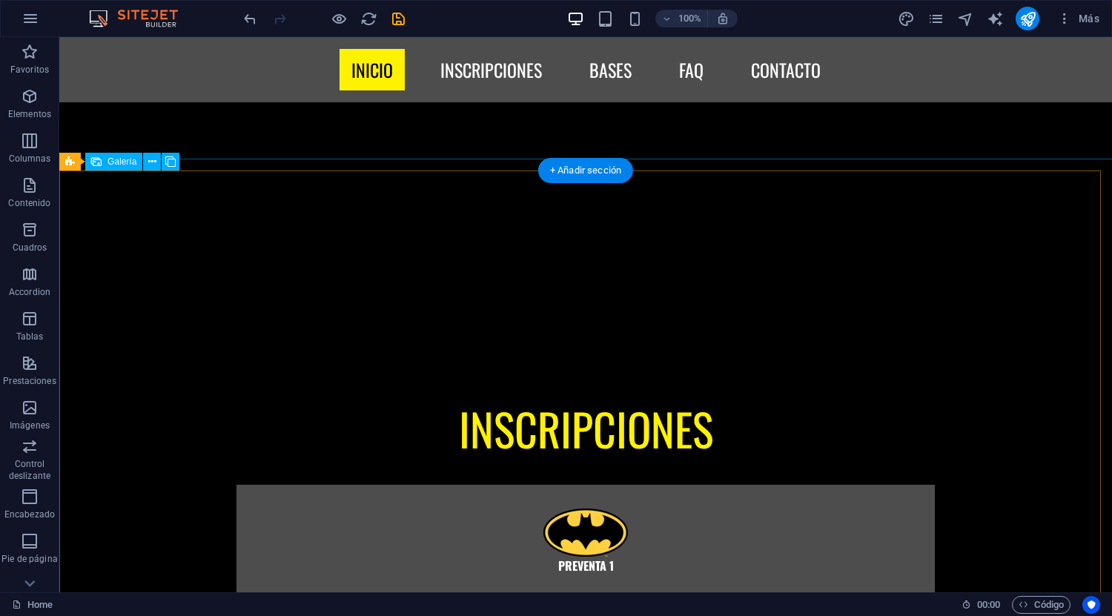
scroll to position [3411, 0]
